Goal: Find specific page/section: Find specific page/section

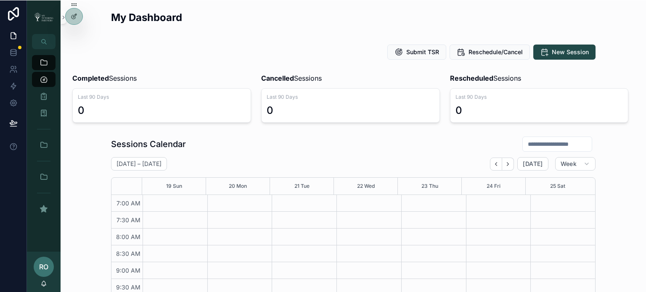
scroll to position [236, 0]
click at [75, 36] on icon at bounding box center [74, 34] width 7 height 7
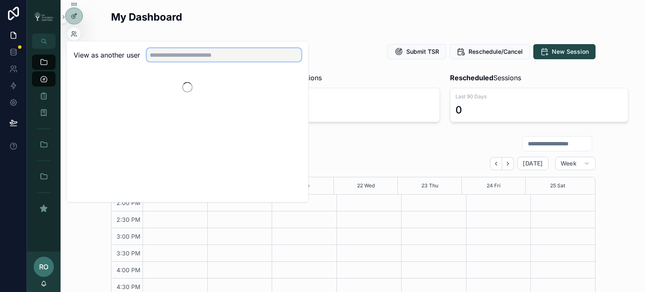
click at [163, 57] on input "text" at bounding box center [224, 54] width 155 height 13
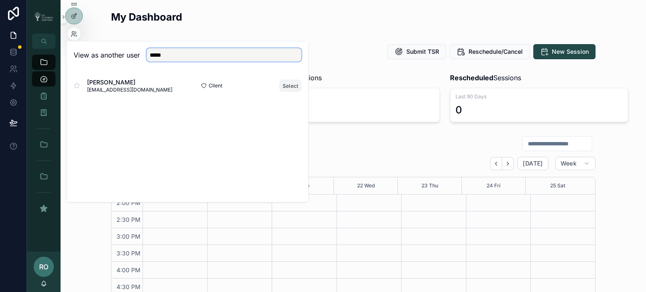
type input "*****"
click at [293, 86] on button "Select" at bounding box center [291, 86] width 22 height 12
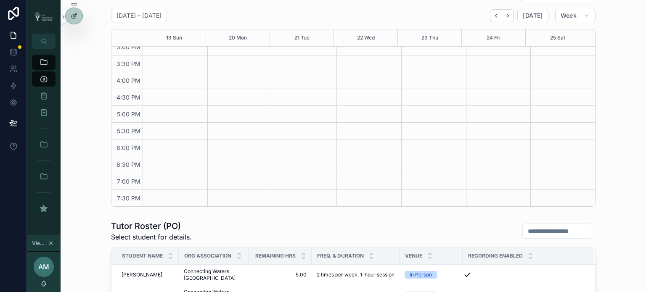
scroll to position [154, 0]
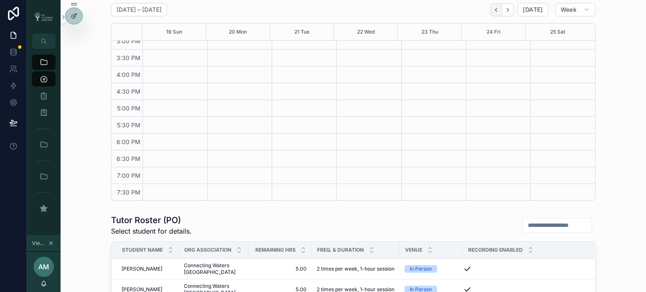
click at [491, 11] on button "Back" at bounding box center [496, 9] width 12 height 13
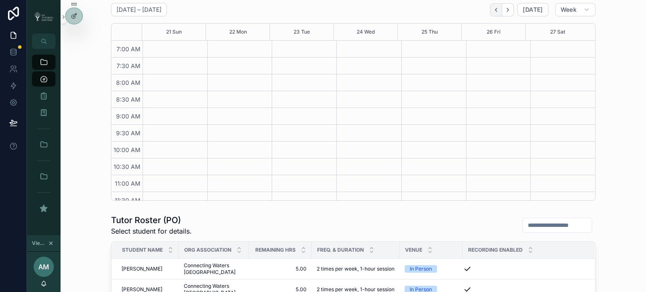
click at [496, 10] on icon "Back" at bounding box center [496, 10] width 6 height 6
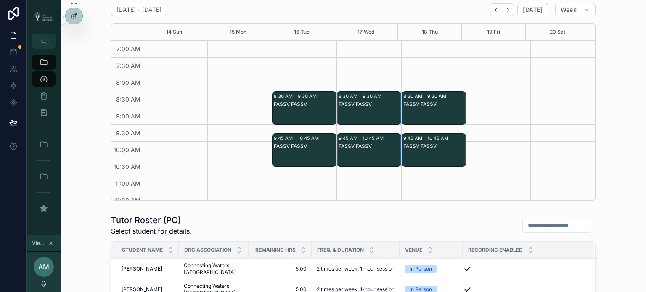
click at [496, 10] on icon "Back" at bounding box center [496, 10] width 6 height 6
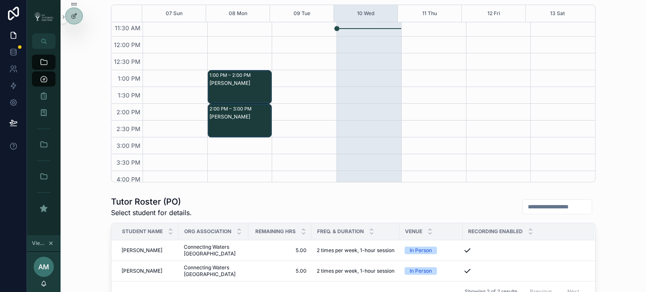
scroll to position [182, 0]
